Goal: Task Accomplishment & Management: Complete application form

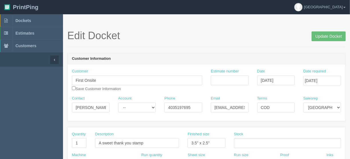
scroll to position [6, 0]
click at [27, 19] on span "Dockets" at bounding box center [22, 20] width 15 height 5
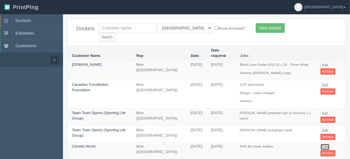
click at [324, 144] on link "Edit" at bounding box center [324, 147] width 9 height 6
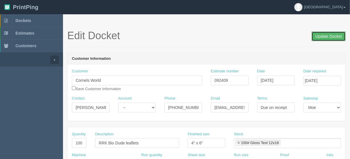
click at [323, 36] on input "Update Docket" at bounding box center [329, 36] width 34 height 10
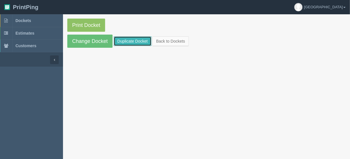
click at [131, 39] on link "Duplicate Docket" at bounding box center [133, 41] width 38 height 10
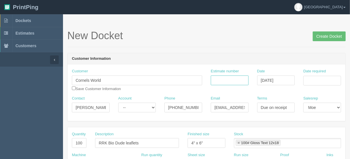
drag, startPoint x: 223, startPoint y: 82, endPoint x: 243, endPoint y: 63, distance: 27.6
click at [223, 82] on input "Estimate number" at bounding box center [230, 81] width 38 height 10
type input "092420"
click at [314, 79] on input "Date required" at bounding box center [322, 81] width 38 height 10
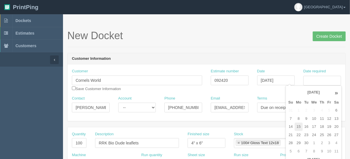
click at [298, 127] on td "15" at bounding box center [299, 127] width 8 height 8
type input "September 15, 2025"
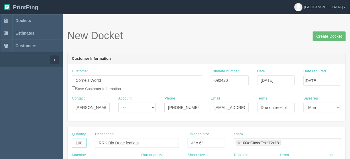
drag, startPoint x: 72, startPoint y: 141, endPoint x: 99, endPoint y: 143, distance: 27.0
click at [99, 143] on div "Quantity 100 Description RRK Bio Dude leaflets Finished size 4" x 6" Stock 100#…" at bounding box center [207, 142] width 278 height 21
type input "900"
drag, startPoint x: 141, startPoint y: 142, endPoint x: 70, endPoint y: 146, distance: 71.7
click at [70, 146] on div "Quantity 900 Description RRK Bio Dude leaflets Finished size 4" x 6" Stock 100#…" at bounding box center [207, 142] width 278 height 21
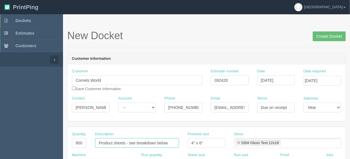
type input "Product sheets - see breakdown below"
drag, startPoint x: 208, startPoint y: 144, endPoint x: 140, endPoint y: 151, distance: 68.5
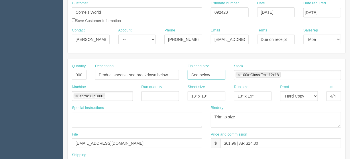
scroll to position [69, 0]
type input "See below"
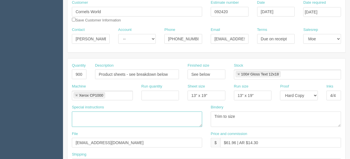
click at [76, 114] on textarea at bounding box center [137, 119] width 130 height 15
paste textarea "40w - 100 copies (8.2283” x 7.2835”) 80w - 300 copies (9.216” x 12.205”) 125w -…"
type textarea "40w - 100 copies (8.2283” x 7.2835”) 80w - 300 copies (9.216” x 12.205”) 125w -…"
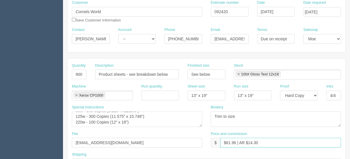
drag, startPoint x: 235, startPoint y: 143, endPoint x: 225, endPoint y: 141, distance: 9.8
click at [225, 141] on input "$61.96 | AR $14.30" at bounding box center [280, 143] width 121 height 10
paste input "488.23"
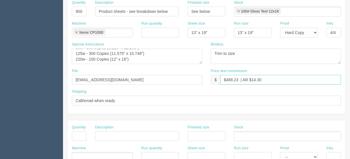
scroll to position [106, 0]
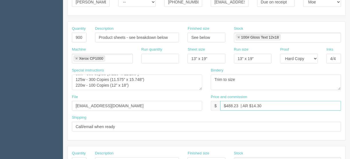
type input "$488.23 | AR $14.30"
click at [316, 58] on select "-- Email Hard Copy" at bounding box center [299, 59] width 38 height 10
select select "Email"
click at [280, 54] on select "-- Email Hard Copy" at bounding box center [299, 59] width 38 height 10
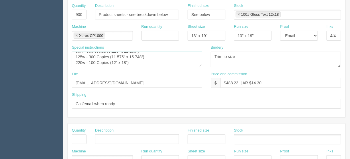
scroll to position [11, 0]
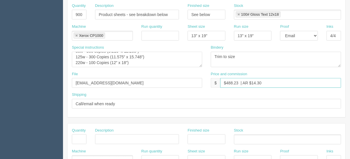
click at [271, 84] on input "$488.23 | AR $14.30" at bounding box center [280, 83] width 121 height 10
drag, startPoint x: 262, startPoint y: 82, endPoint x: 253, endPoint y: 81, distance: 8.6
click at [253, 81] on input "$488.23 | AR $14.30" at bounding box center [280, 83] width 121 height 10
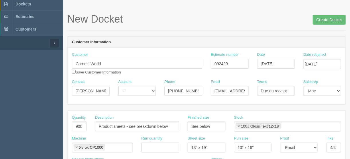
scroll to position [14, 0]
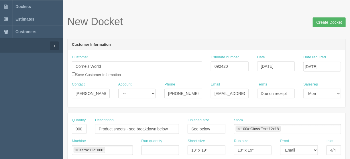
type input "$488.23 | AR $112.67"
click at [325, 23] on input "Create Docket" at bounding box center [329, 22] width 33 height 10
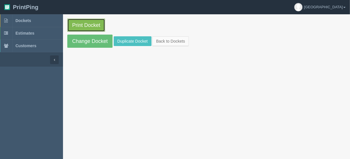
click at [86, 25] on link "Print Docket" at bounding box center [86, 25] width 38 height 13
